Goal: Task Accomplishment & Management: Manage account settings

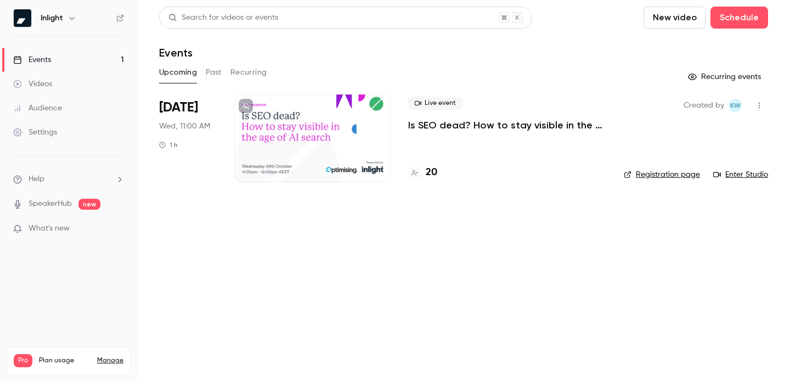
click at [409, 123] on p "Is SEO dead? How to stay visible in the age of AI search" at bounding box center [507, 125] width 198 height 13
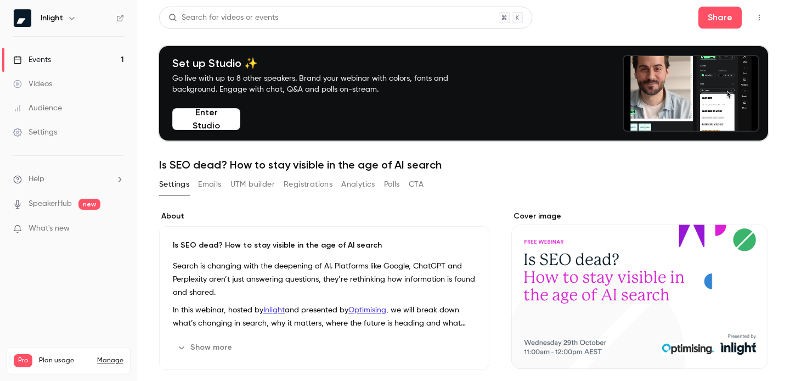
click at [313, 182] on button "Registrations" at bounding box center [308, 185] width 49 height 18
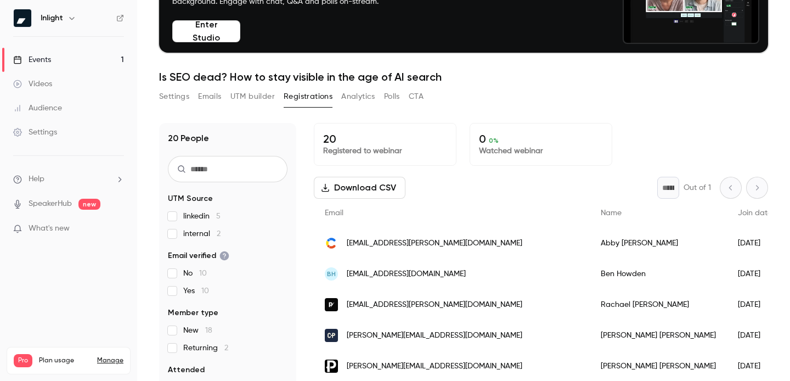
click at [376, 184] on button "Download CSV" at bounding box center [360, 188] width 92 height 22
